Goal: Transaction & Acquisition: Purchase product/service

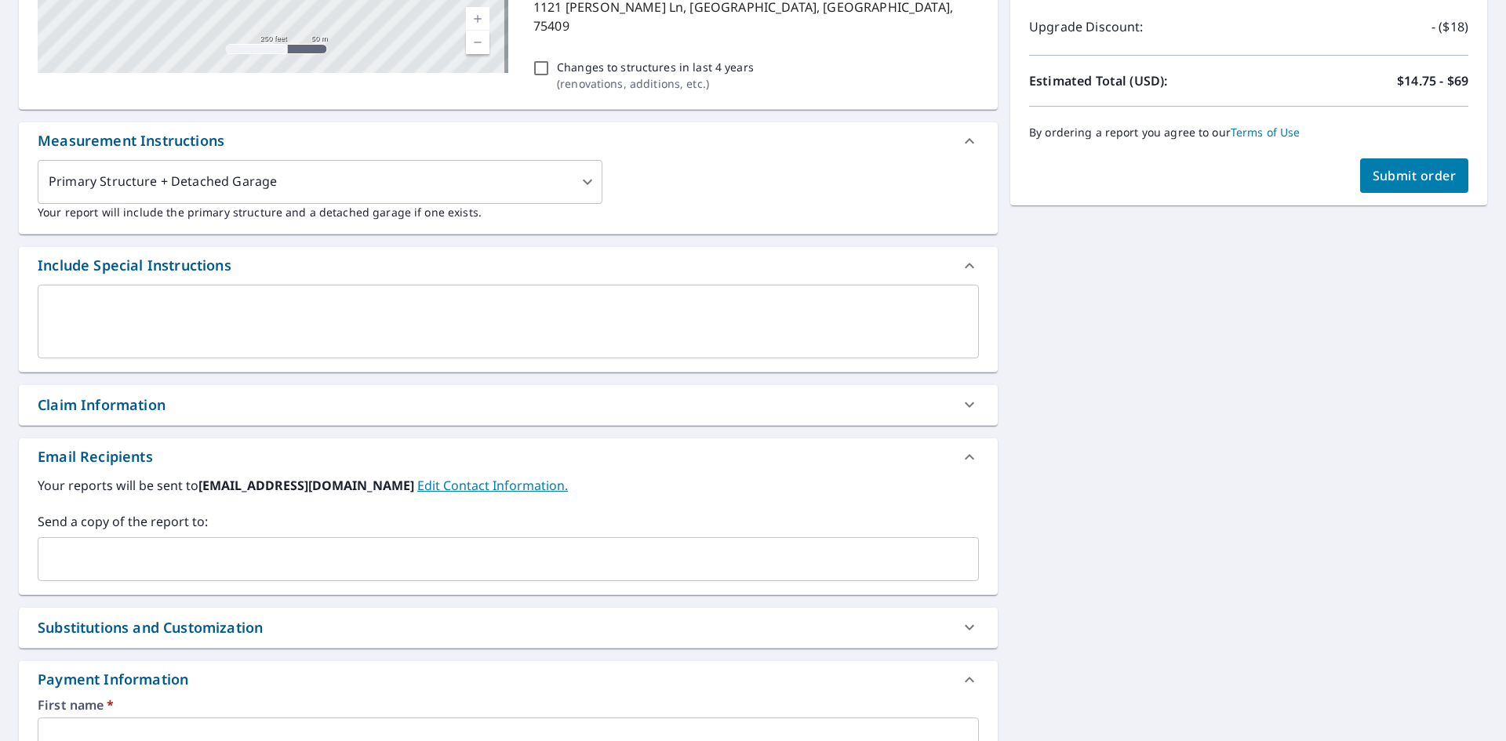
scroll to position [250, 0]
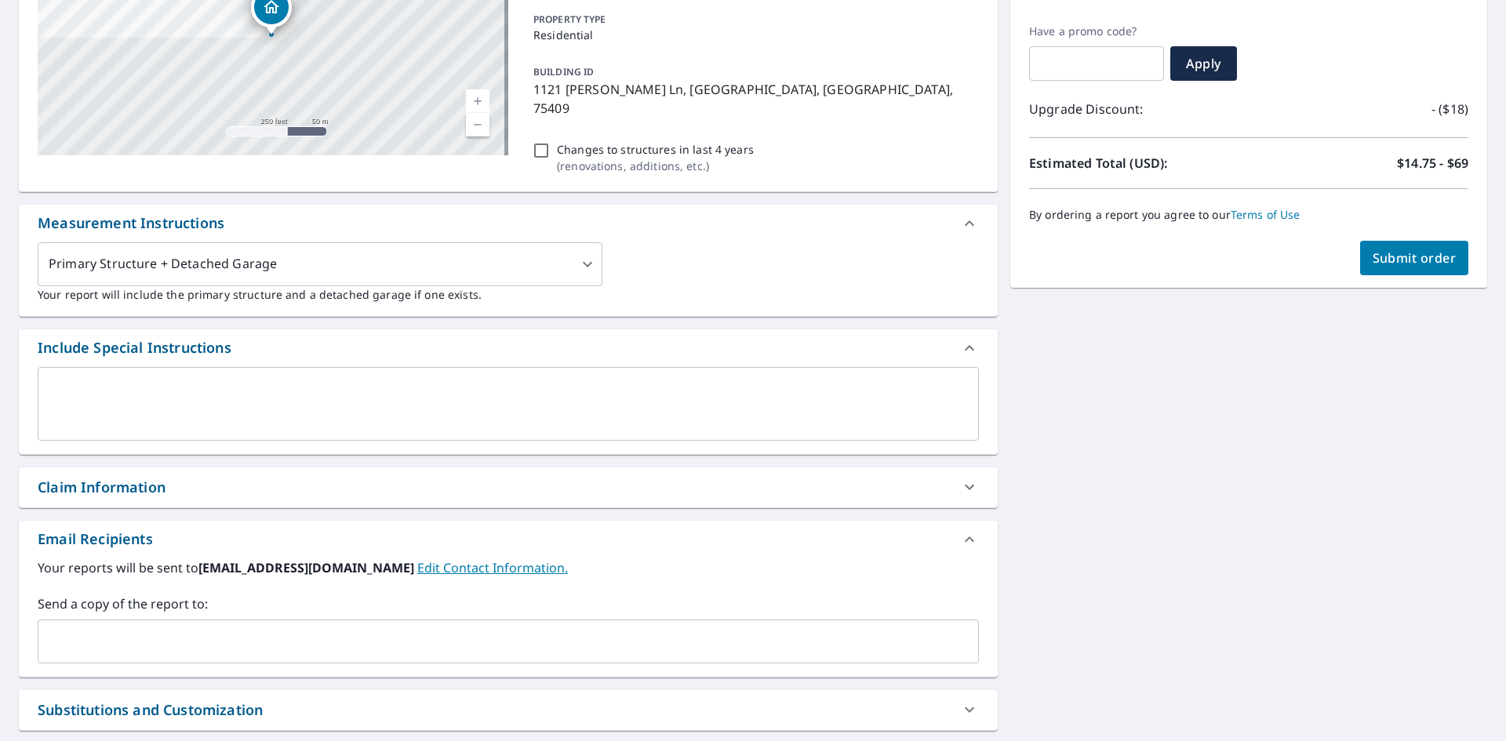
click at [1403, 249] on span "Submit order" at bounding box center [1415, 257] width 84 height 17
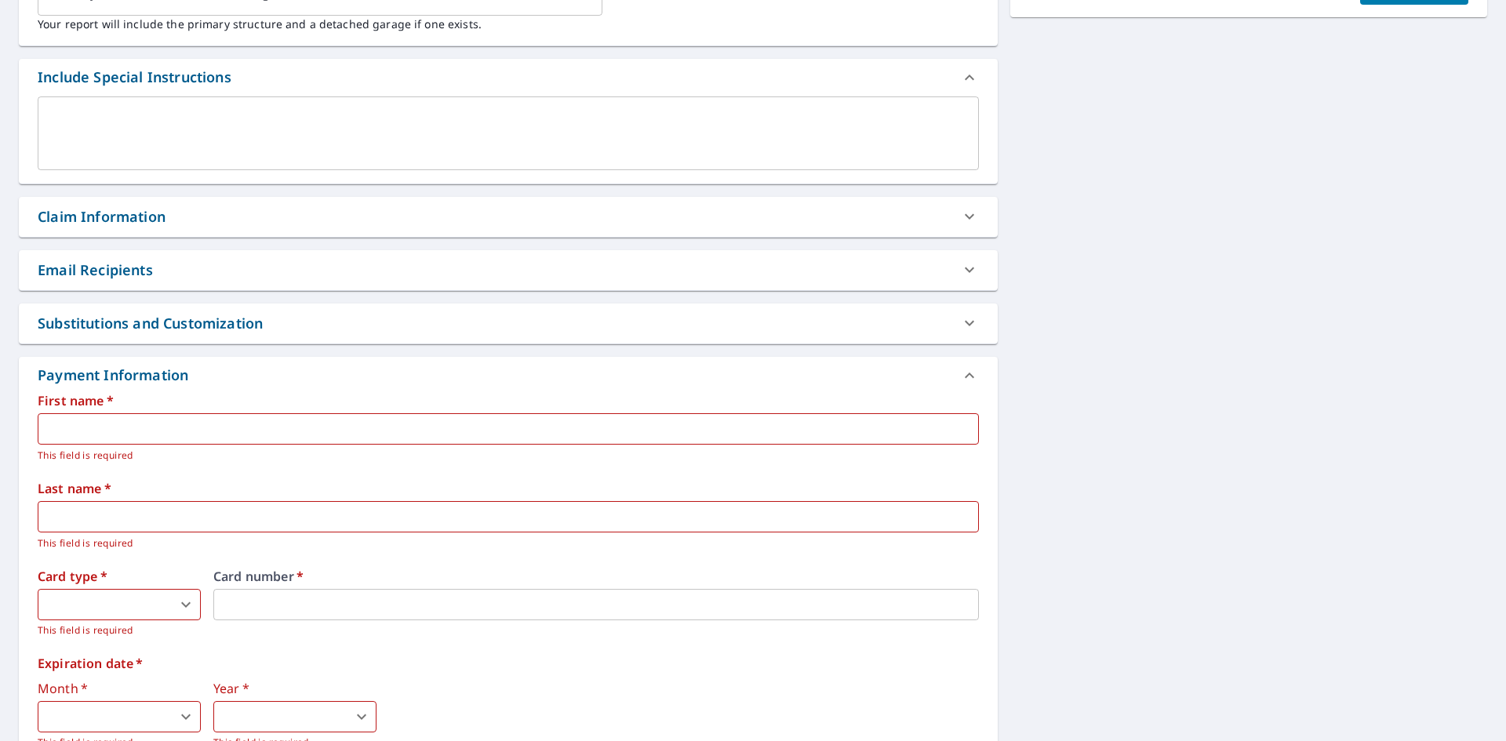
scroll to position [564, 0]
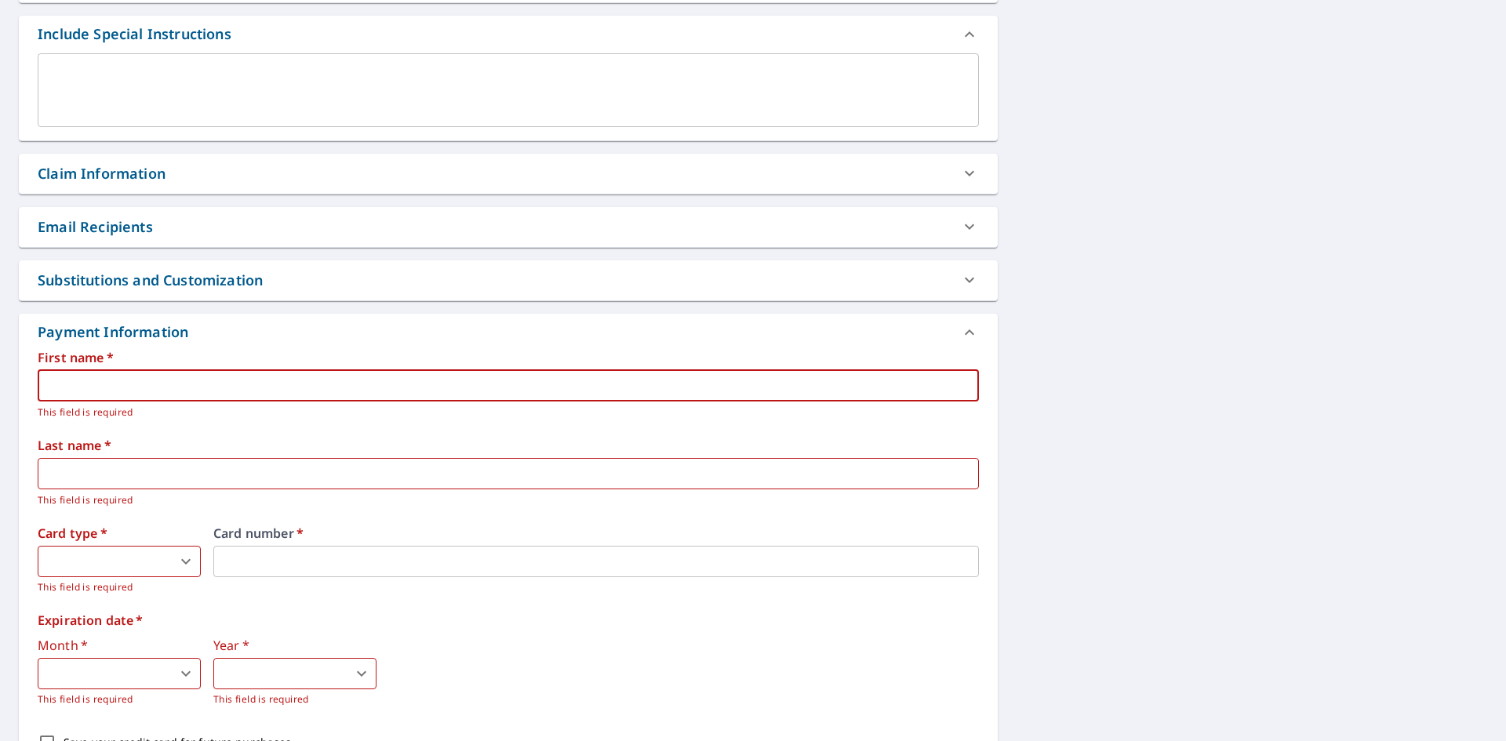
click at [62, 370] on input "text" at bounding box center [508, 385] width 941 height 31
type input "[PERSON_NAME]"
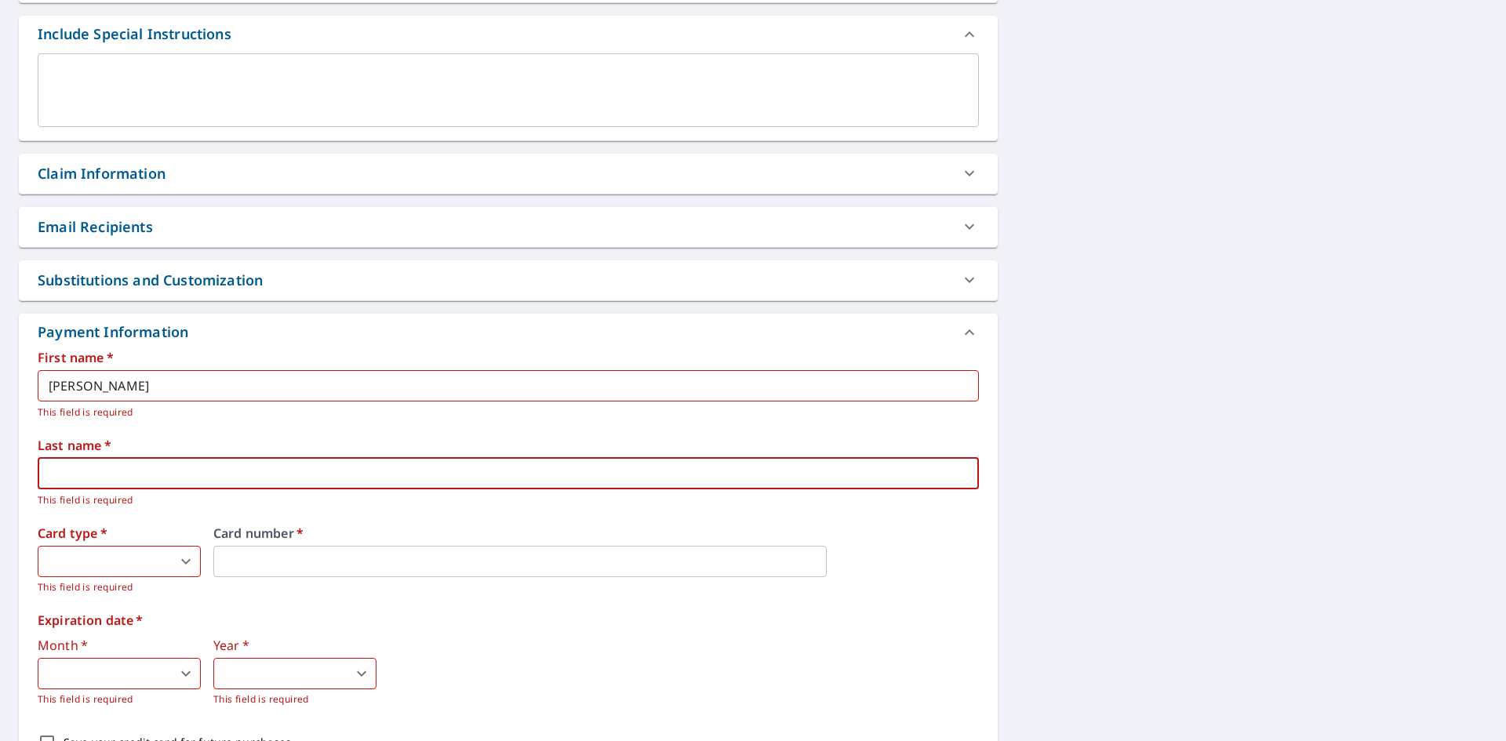
click at [96, 458] on input "text" at bounding box center [508, 473] width 941 height 31
type input "[PERSON_NAME]"
click at [110, 537] on body "IC IC Dashboard Order History Cancel Order IC Order History / Upgrade Report Up…" at bounding box center [753, 370] width 1506 height 741
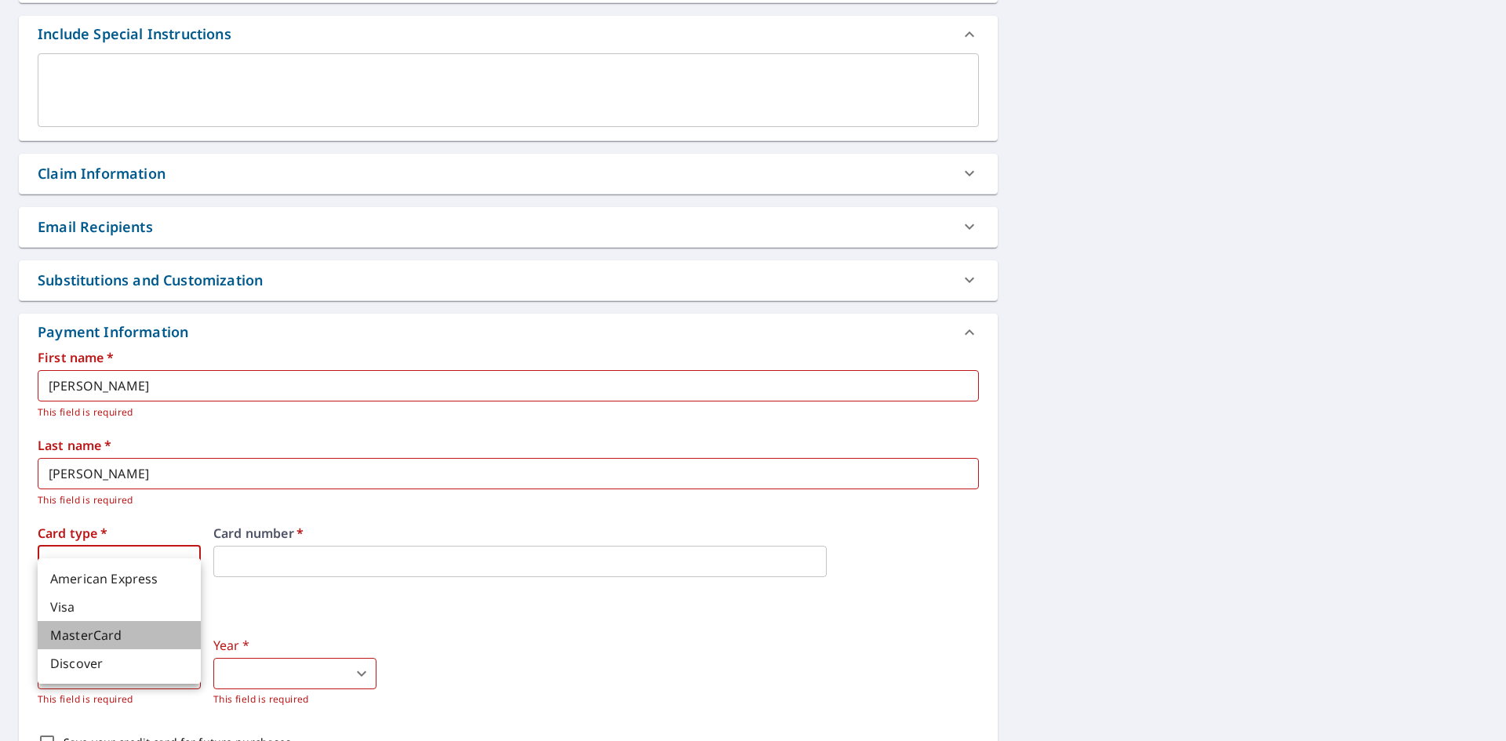
click at [101, 632] on li "MasterCard" at bounding box center [119, 635] width 163 height 28
type input "3"
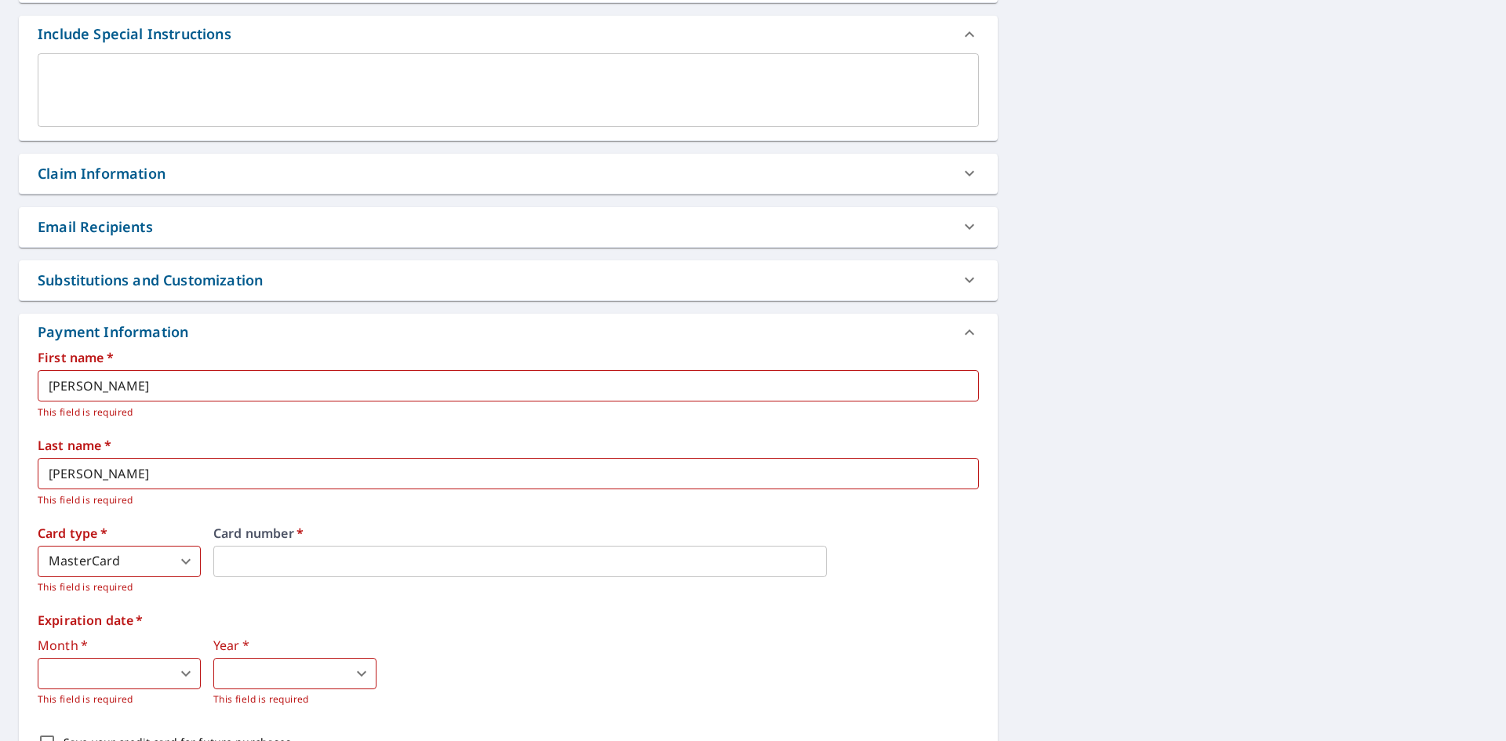
click at [84, 655] on body "IC IC Dashboard Order History Cancel Order IC Order History / Upgrade Report Up…" at bounding box center [753, 370] width 1506 height 741
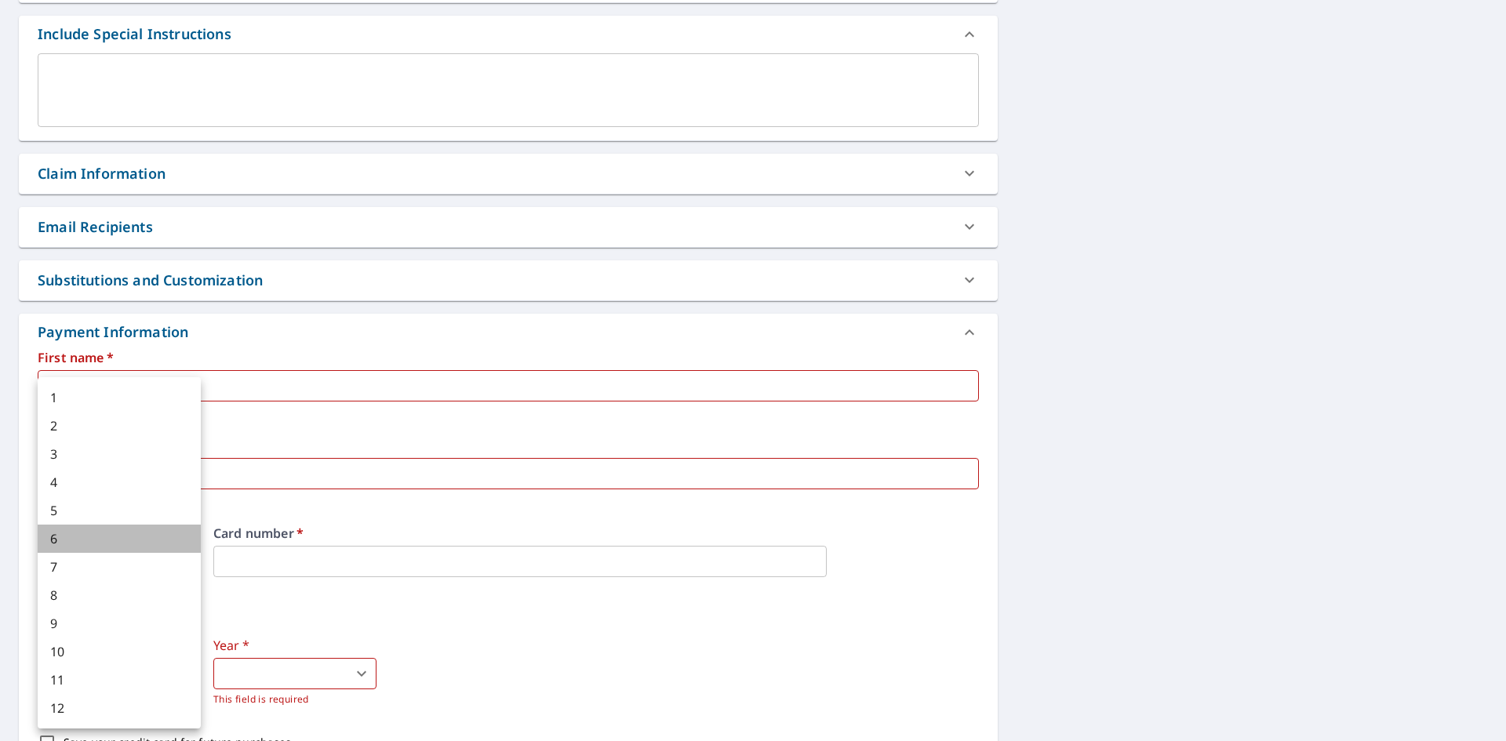
click at [56, 544] on li "6" at bounding box center [119, 539] width 163 height 28
type input "6"
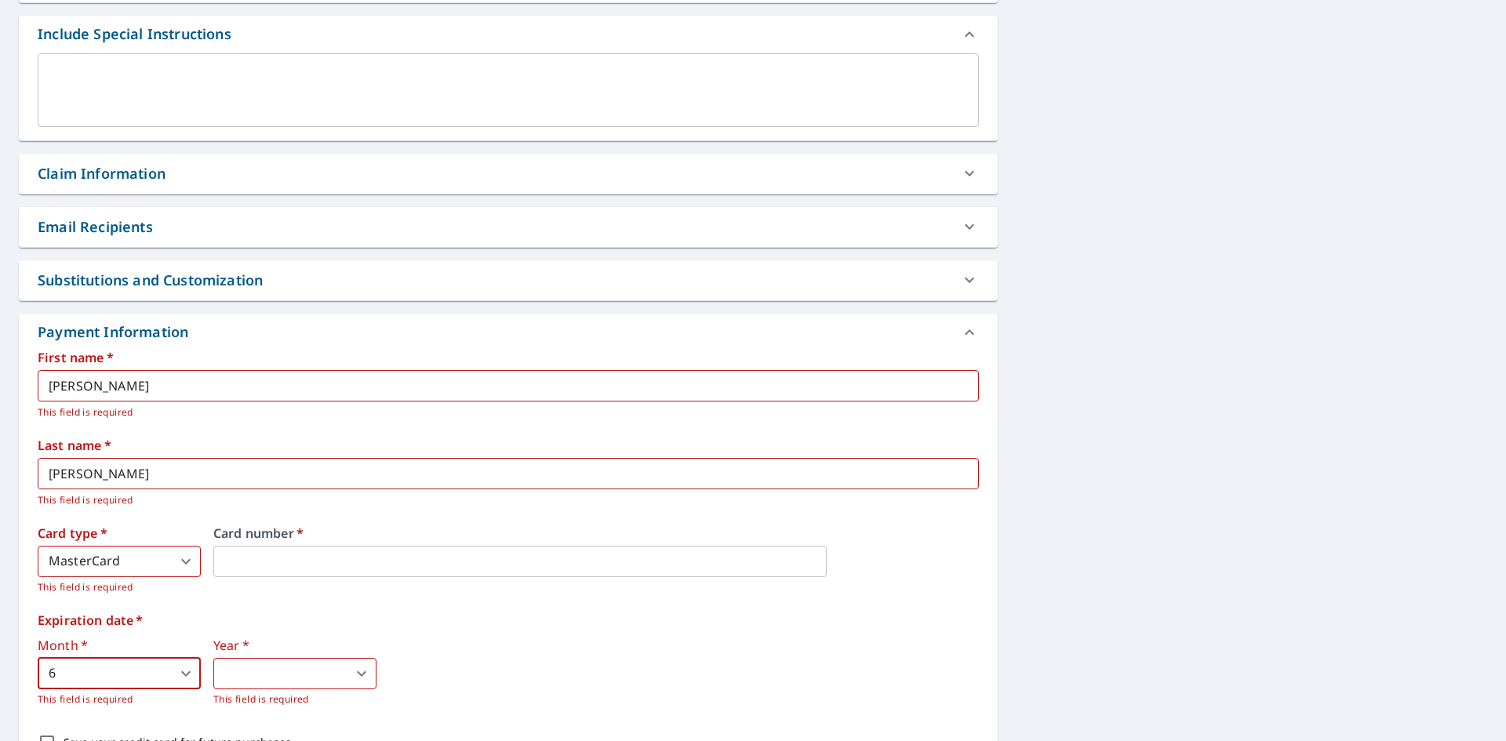
click at [251, 655] on body "IC IC Dashboard Order History Cancel Order IC Order History / Upgrade Report Up…" at bounding box center [753, 370] width 1506 height 741
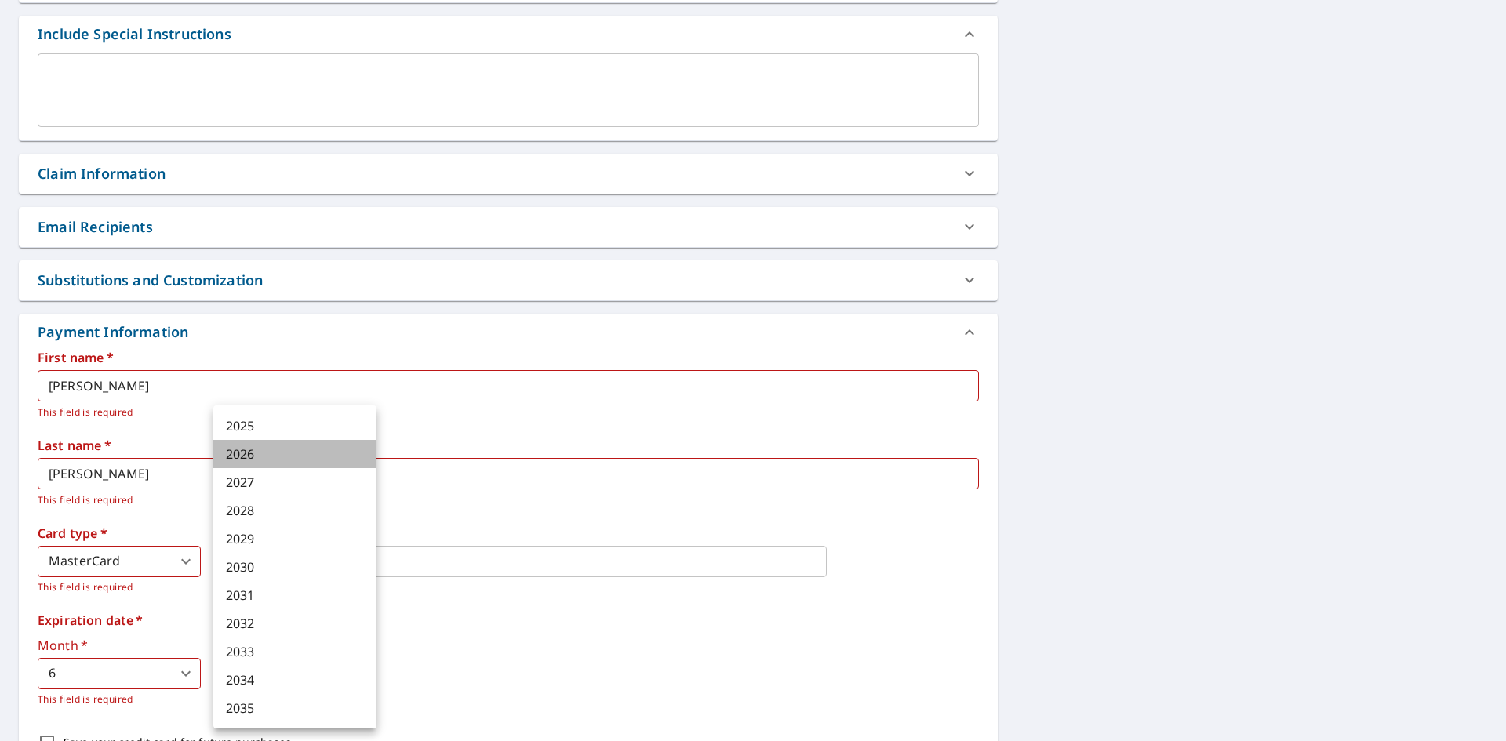
click at [241, 453] on li "2026" at bounding box center [294, 454] width 163 height 28
type input "2026"
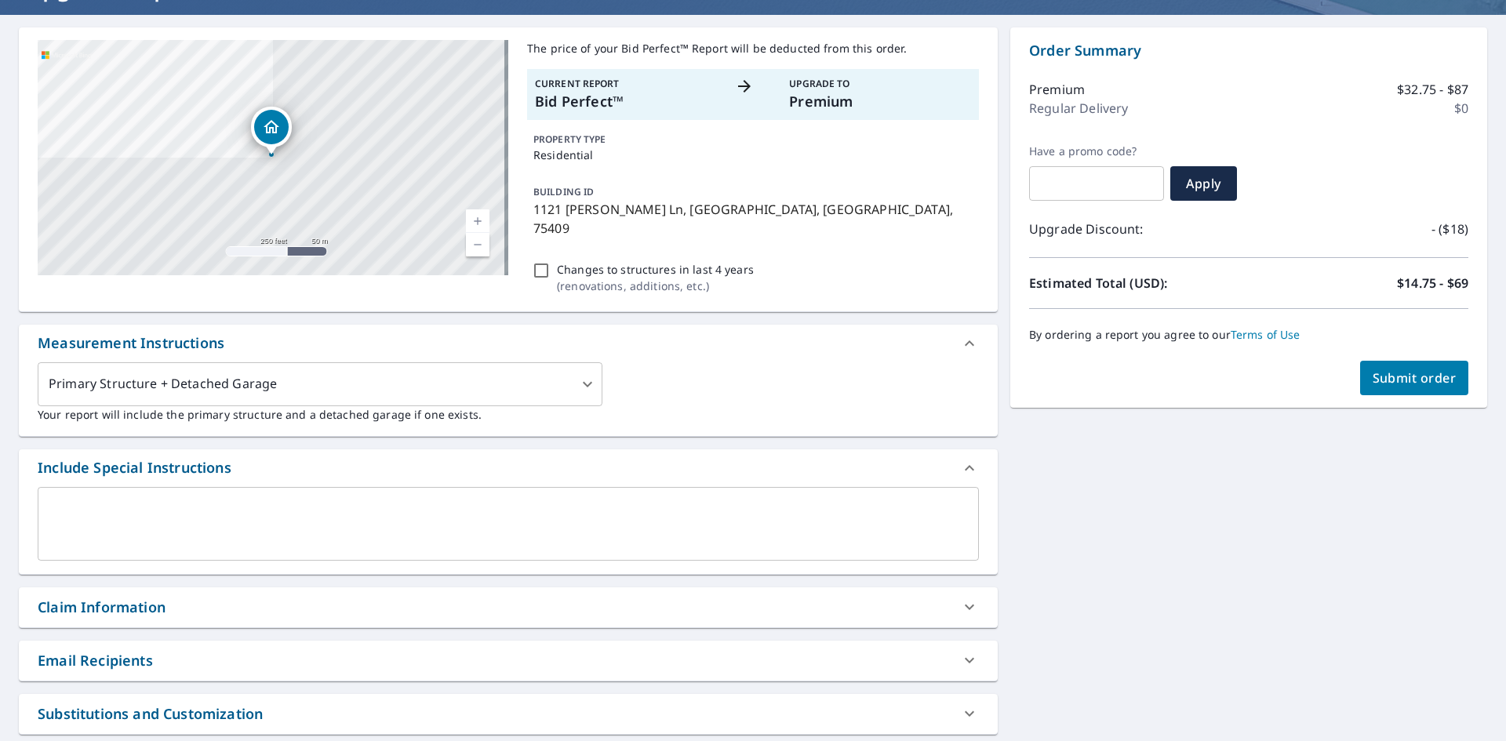
scroll to position [129, 0]
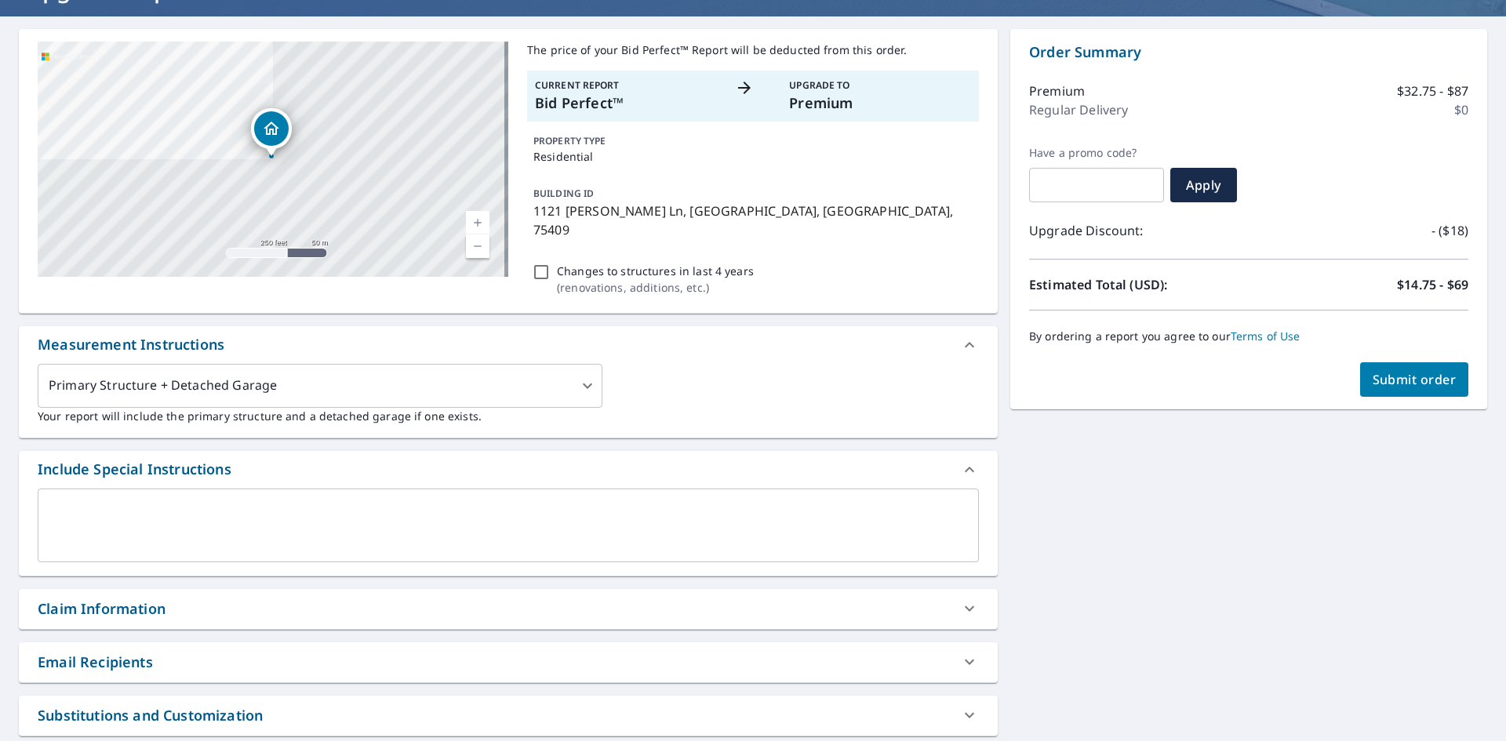
click at [1377, 383] on span "Submit order" at bounding box center [1415, 379] width 84 height 17
